Goal: Navigation & Orientation: Find specific page/section

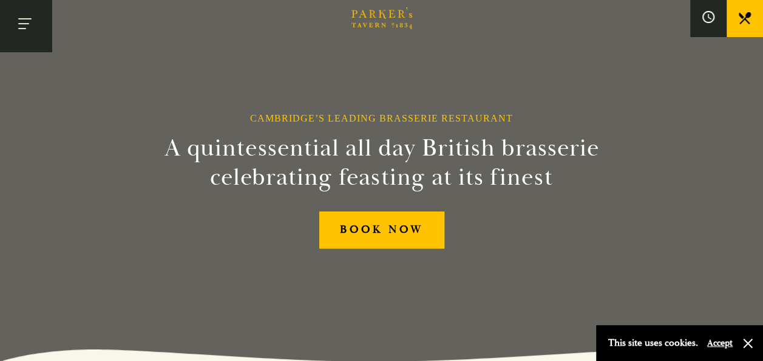
click at [33, 23] on button "Toggle navigation" at bounding box center [26, 26] width 52 height 52
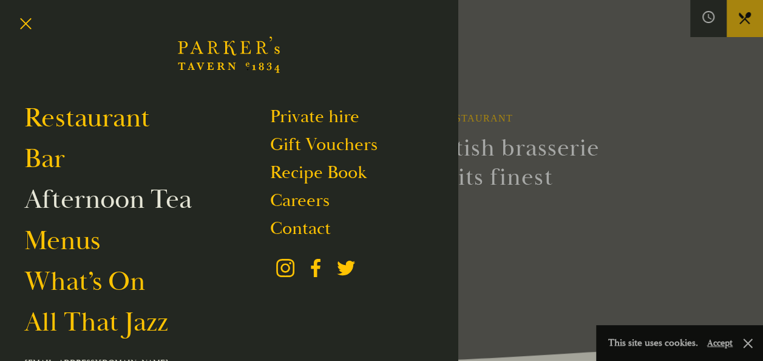
drag, startPoint x: 130, startPoint y: 194, endPoint x: 92, endPoint y: 203, distance: 38.7
click at [92, 203] on link "Afternoon Tea" at bounding box center [108, 199] width 168 height 34
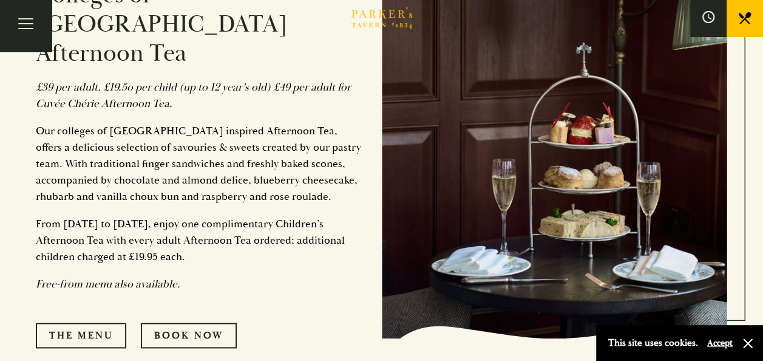
scroll to position [526, 0]
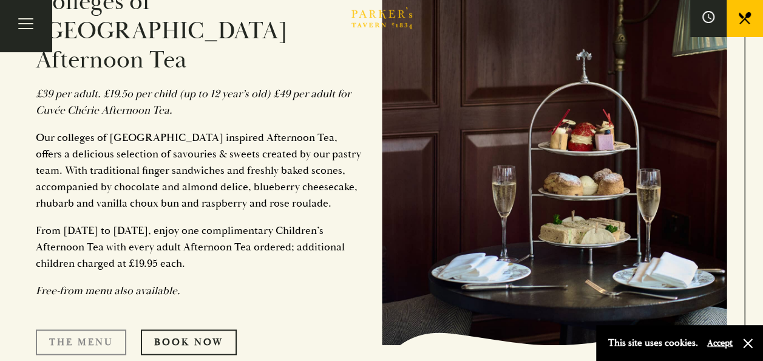
click at [90, 329] on link "The Menu" at bounding box center [81, 342] width 90 height 26
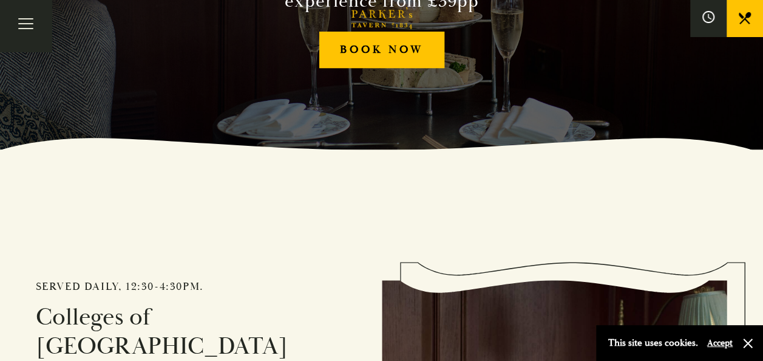
scroll to position [1, 0]
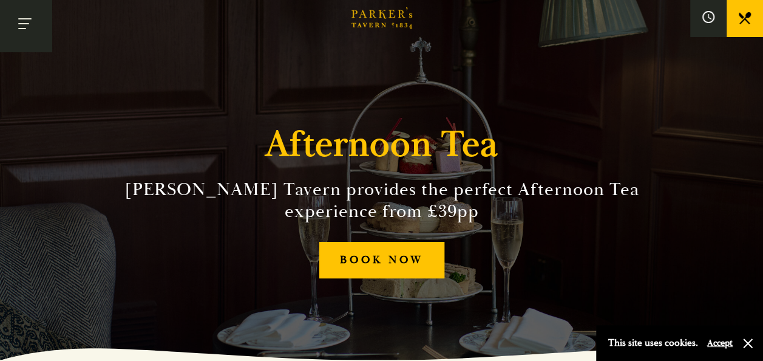
click at [34, 27] on button "Toggle navigation" at bounding box center [26, 26] width 52 height 52
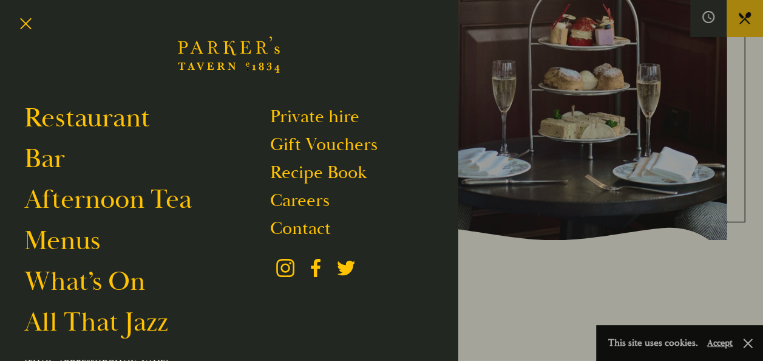
scroll to position [737, 0]
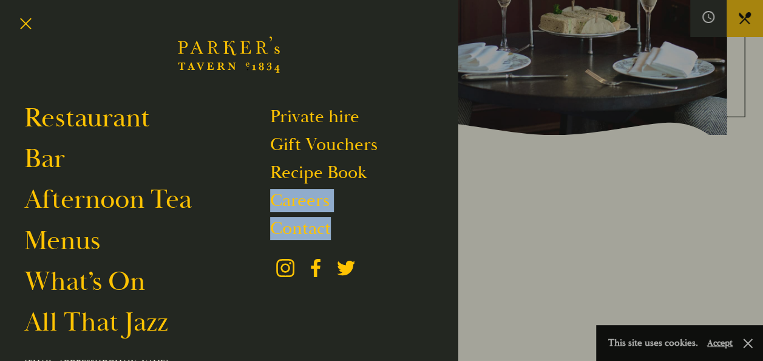
drag, startPoint x: 421, startPoint y: 221, endPoint x: 378, endPoint y: 199, distance: 48.9
click at [378, 199] on ul "Private hire Gift Vouchers Recipe Book Careers Contact Brasserie Restaurant Cam…" at bounding box center [352, 223] width 164 height 245
click at [22, 21] on button "Toggle navigation" at bounding box center [26, 26] width 52 height 52
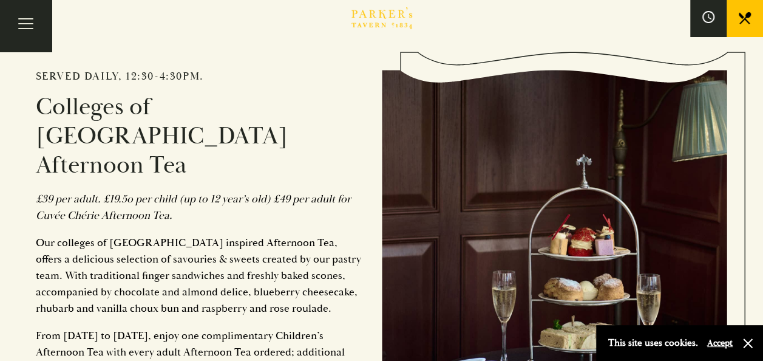
scroll to position [1, 0]
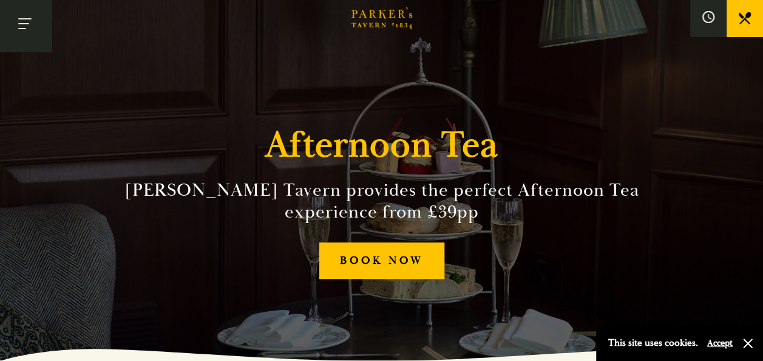
click at [21, 20] on button "Toggle navigation" at bounding box center [26, 26] width 52 height 52
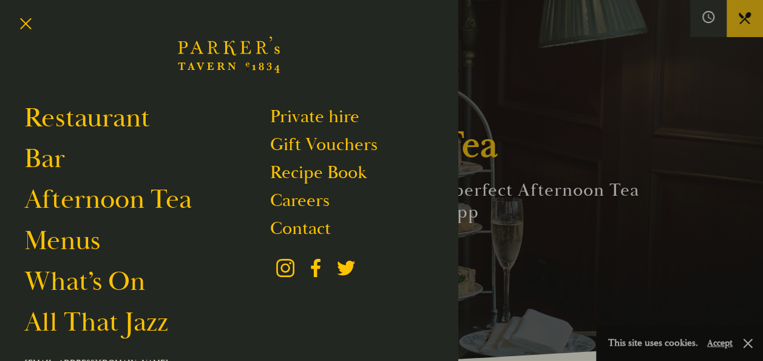
click at [521, 112] on div at bounding box center [381, 180] width 763 height 361
